Goal: Find specific page/section

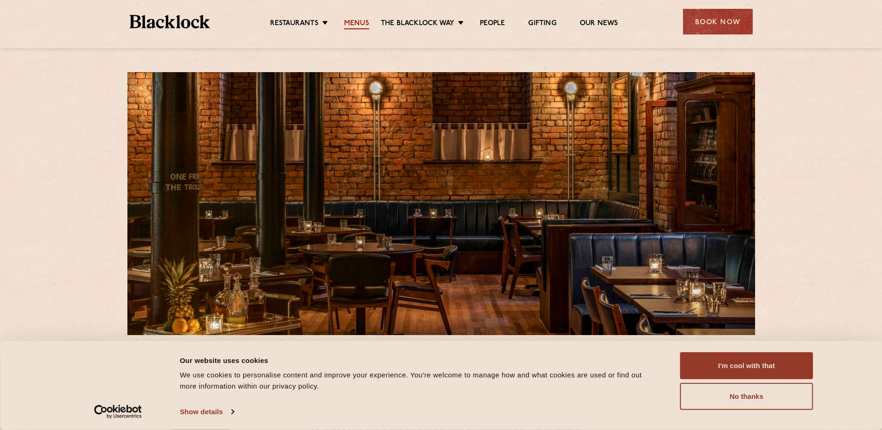
click at [352, 19] on link "Menus" at bounding box center [356, 24] width 25 height 10
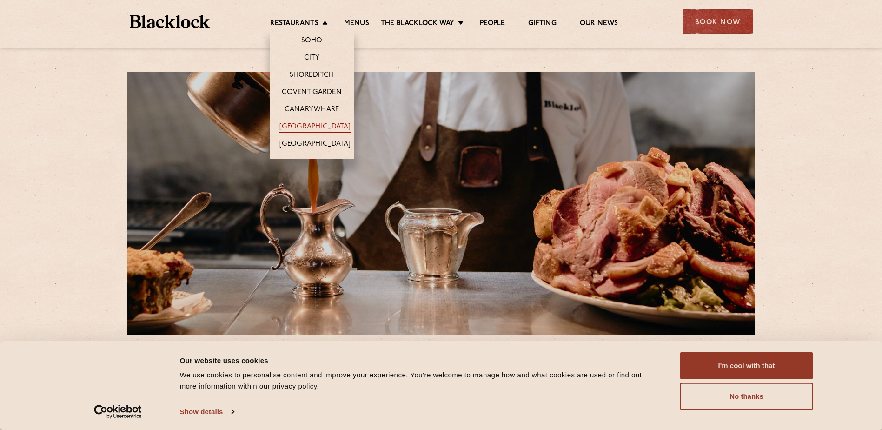
click at [301, 128] on link "[GEOGRAPHIC_DATA]" at bounding box center [314, 127] width 71 height 10
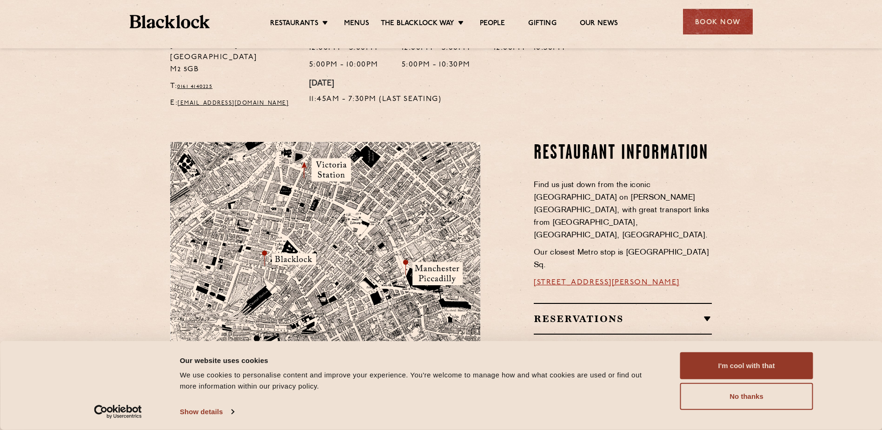
scroll to position [465, 0]
